Goal: Navigation & Orientation: Understand site structure

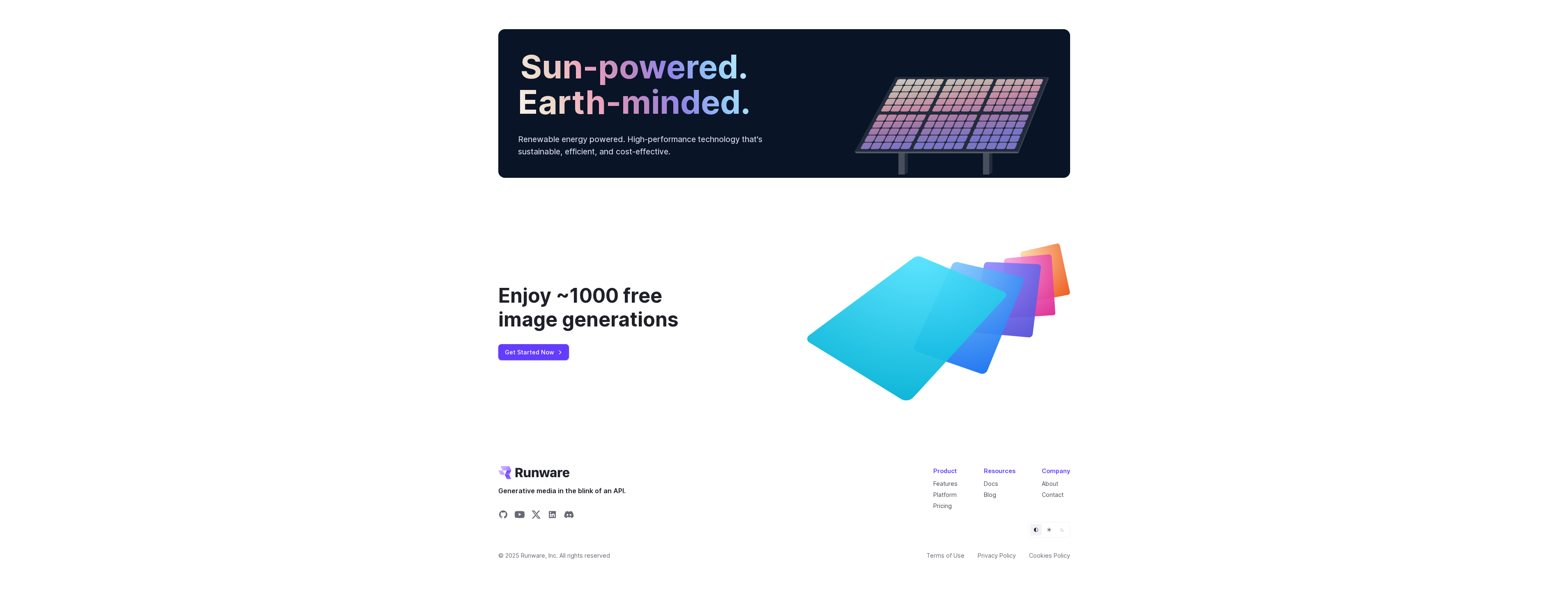
scroll to position [2980, 0]
click at [1052, 484] on link "About" at bounding box center [1050, 484] width 17 height 7
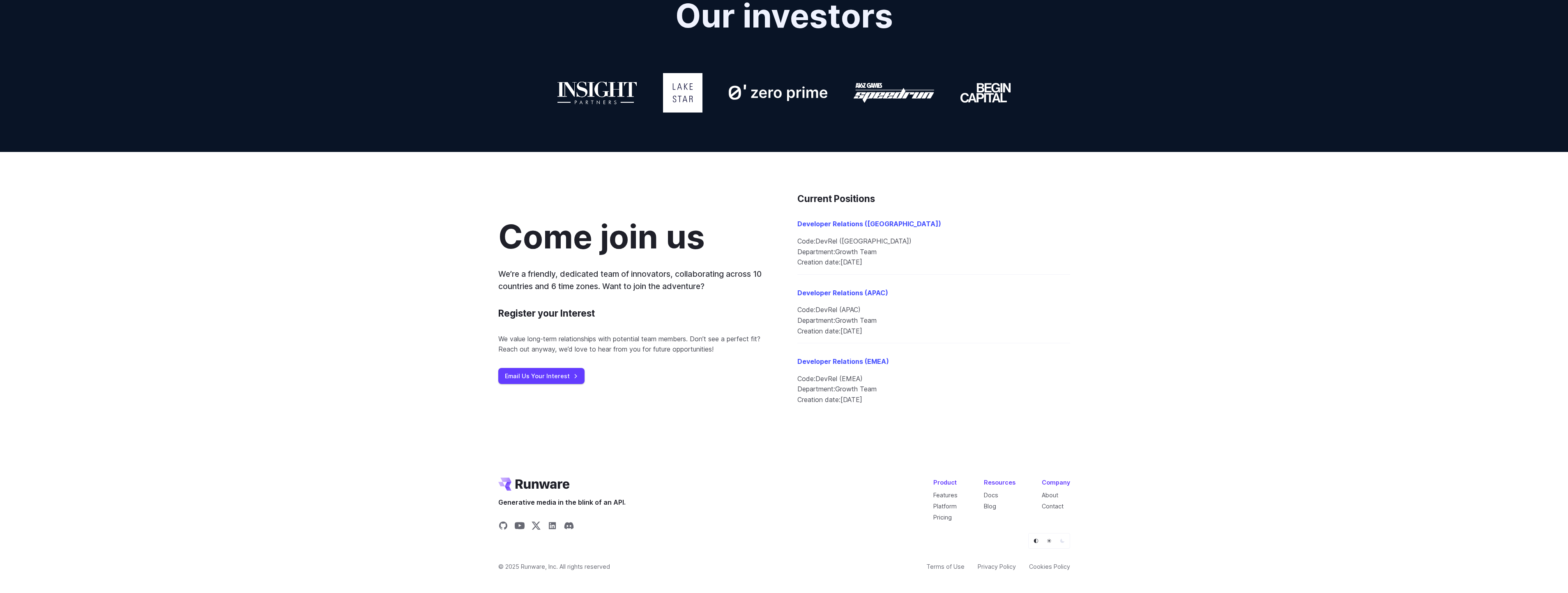
scroll to position [750, 0]
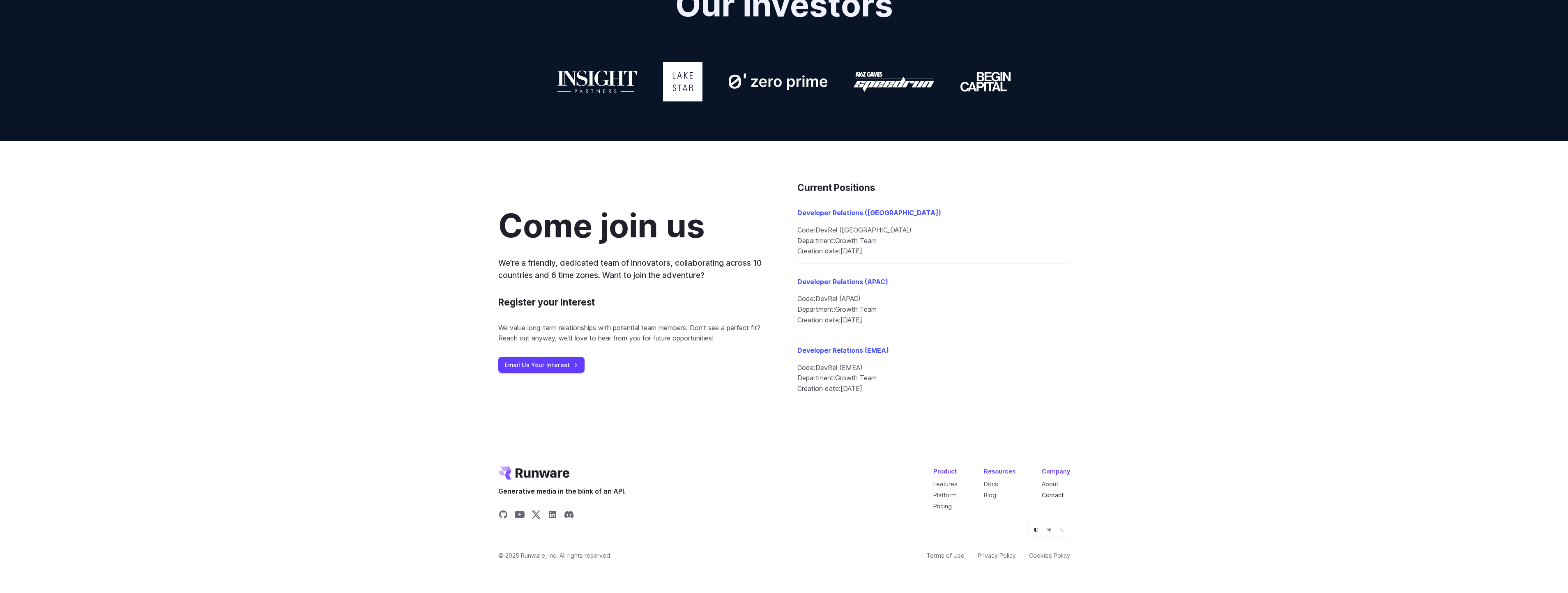
click at [1059, 496] on link "Contact" at bounding box center [1053, 495] width 22 height 7
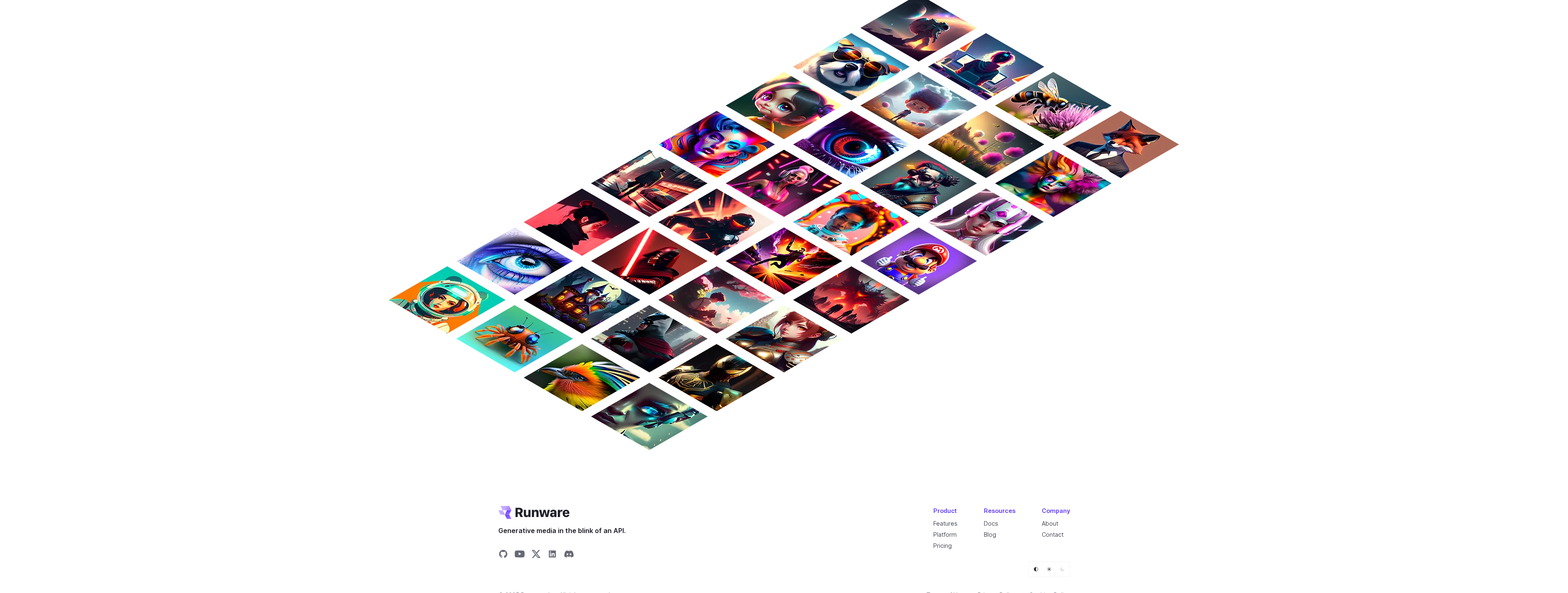
scroll to position [584, 0]
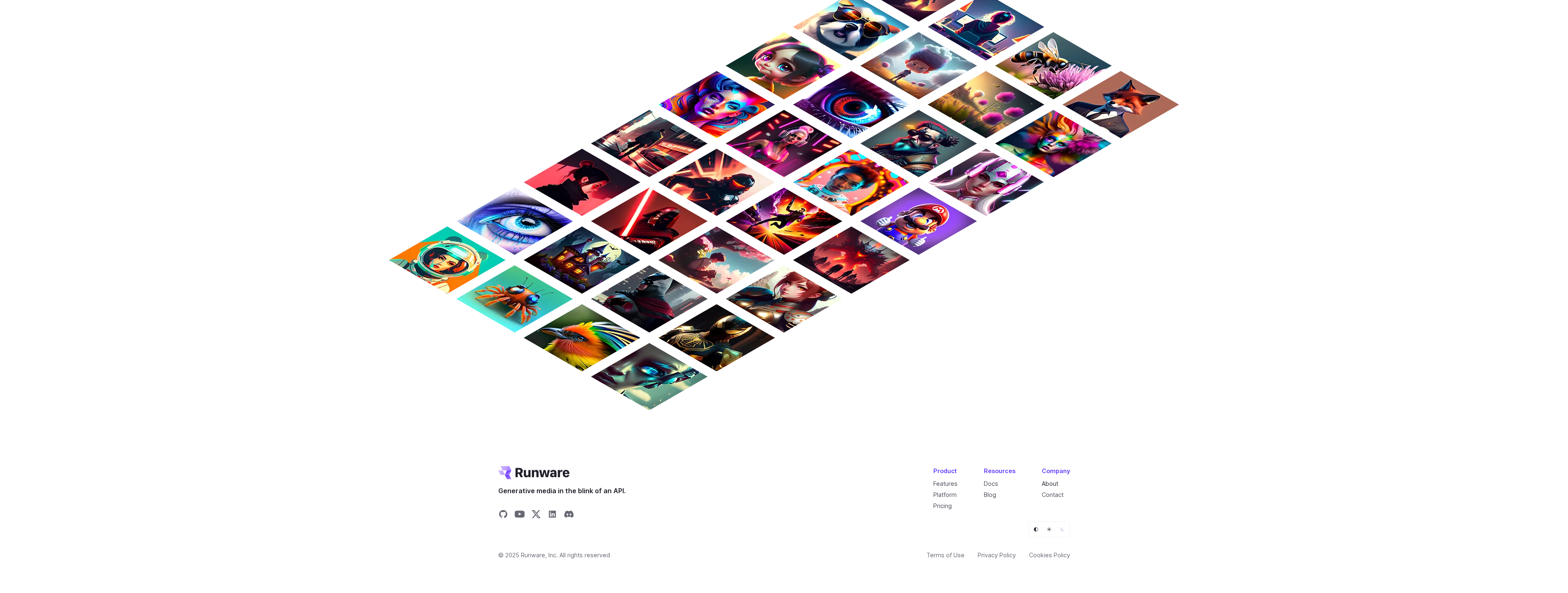
click at [1048, 485] on link "About" at bounding box center [1050, 484] width 17 height 7
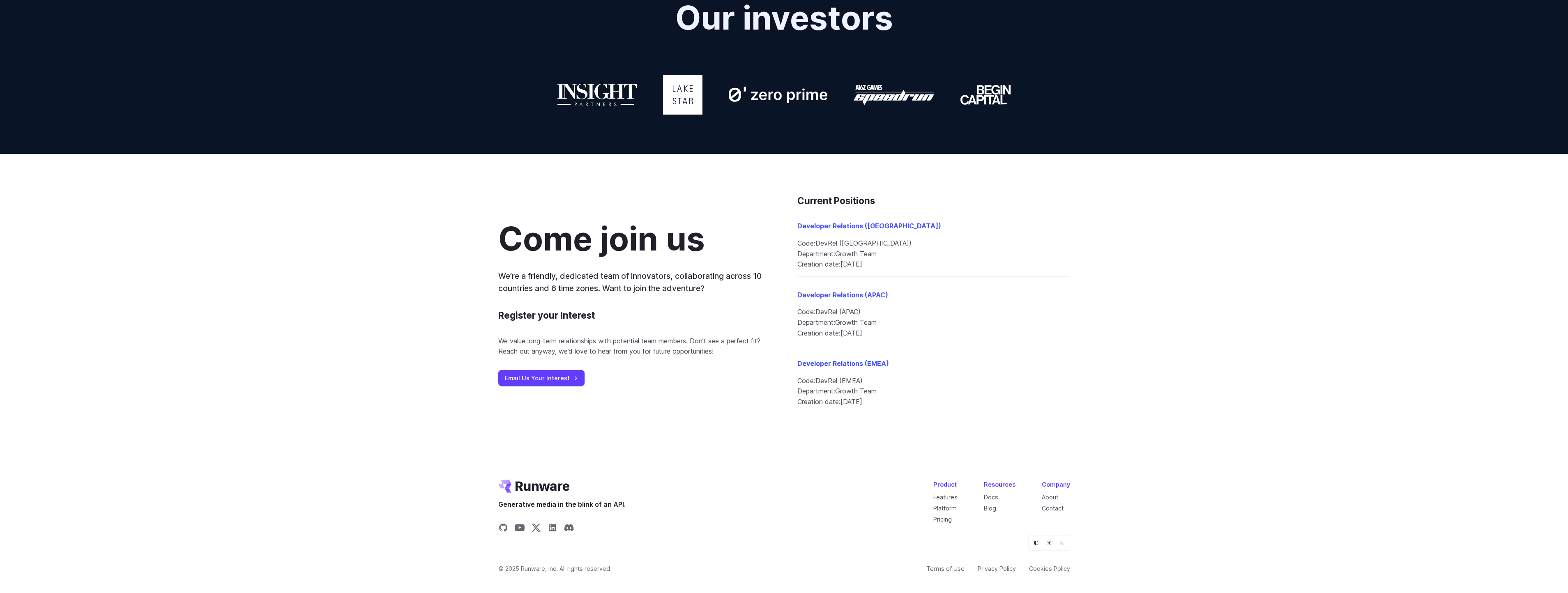
scroll to position [750, 0]
